Goal: Information Seeking & Learning: Learn about a topic

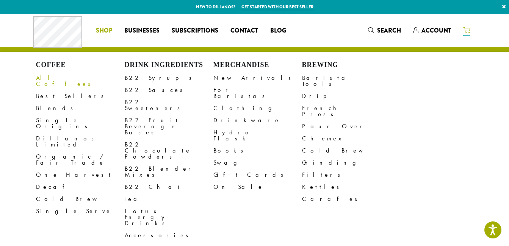
click at [48, 78] on link "All Coffees" at bounding box center [80, 81] width 89 height 18
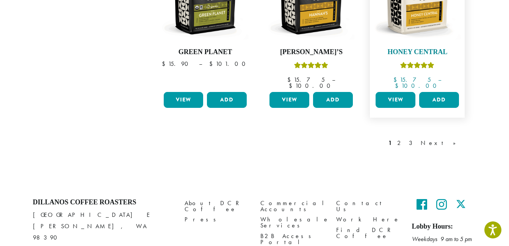
scroll to position [724, 0]
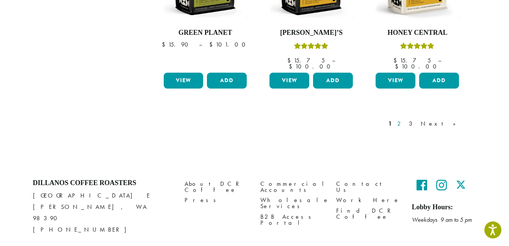
click at [405, 119] on link "2" at bounding box center [399, 123] width 9 height 9
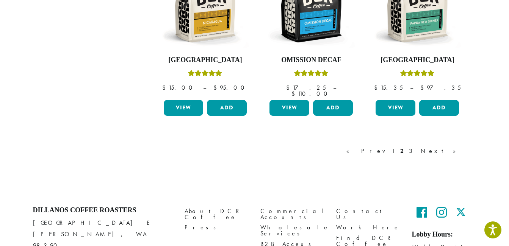
scroll to position [703, 0]
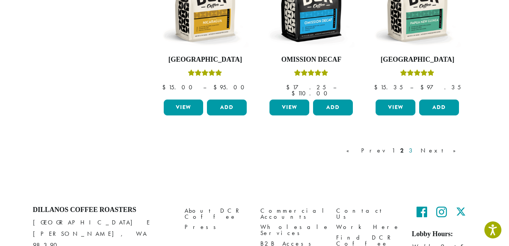
click at [417, 146] on link "3" at bounding box center [411, 150] width 9 height 9
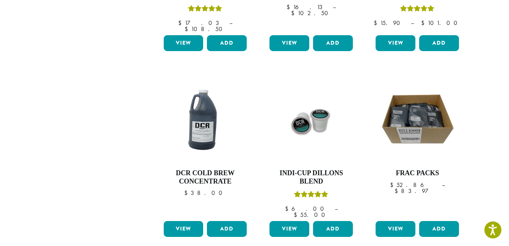
scroll to position [678, 0]
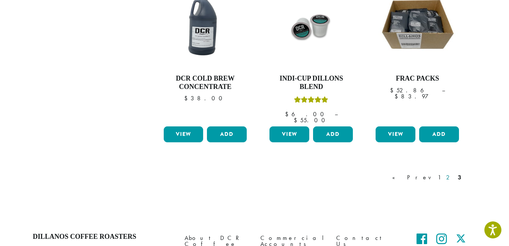
click at [451, 173] on link "2" at bounding box center [448, 177] width 9 height 9
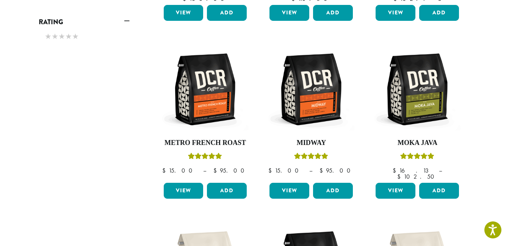
scroll to position [451, 0]
